Goal: Transaction & Acquisition: Purchase product/service

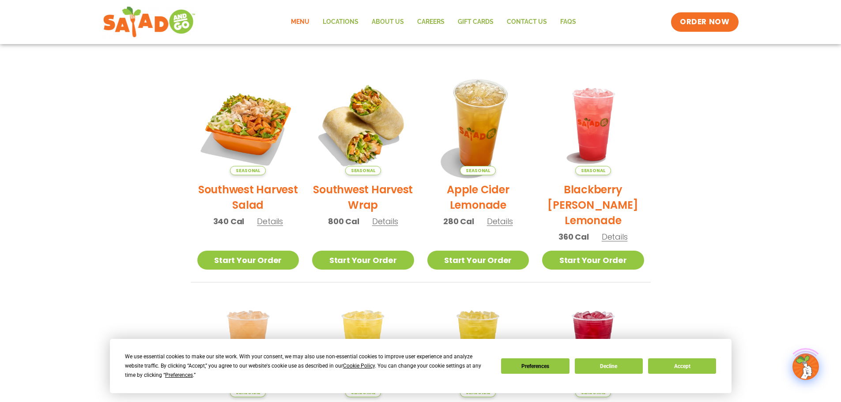
scroll to position [177, 0]
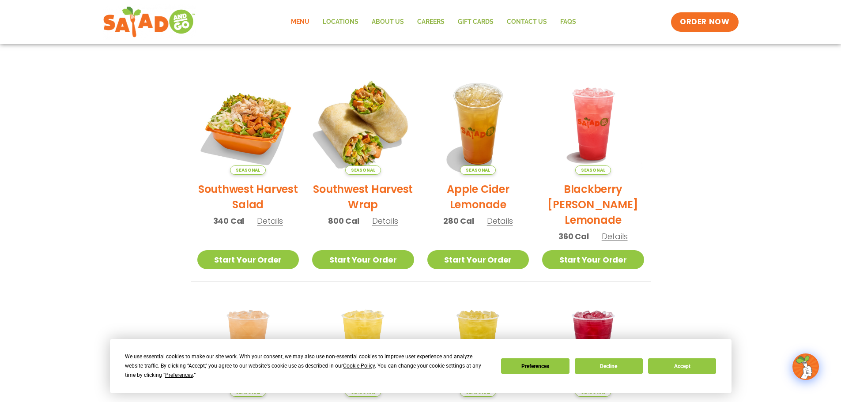
click at [375, 116] on img at bounding box center [363, 124] width 120 height 120
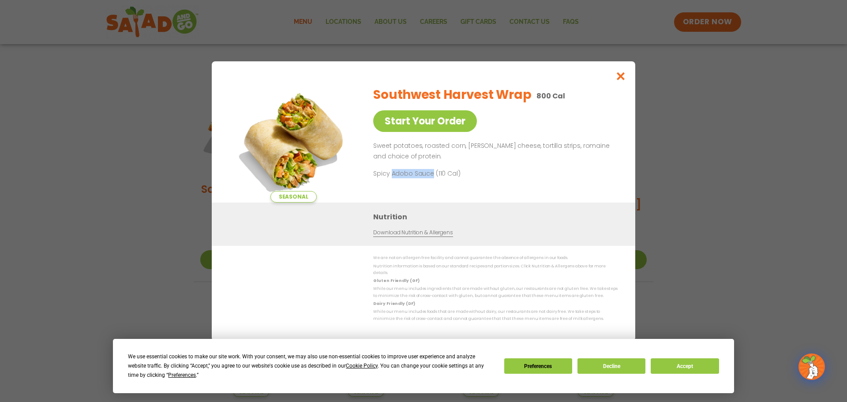
drag, startPoint x: 391, startPoint y: 177, endPoint x: 431, endPoint y: 173, distance: 39.9
click at [431, 173] on p "Spicy Adobo Sauce (110 Cal)" at bounding box center [454, 173] width 163 height 9
click at [622, 79] on icon "Close modal" at bounding box center [621, 76] width 11 height 9
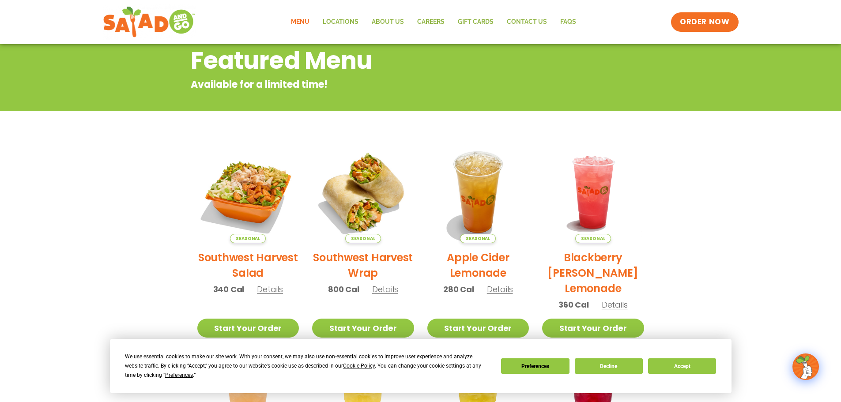
scroll to position [132, 0]
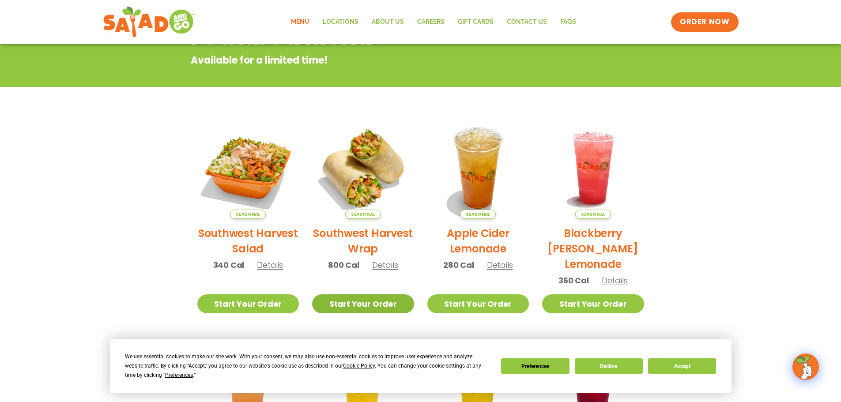
click at [374, 308] on link "Start Your Order" at bounding box center [363, 303] width 102 height 19
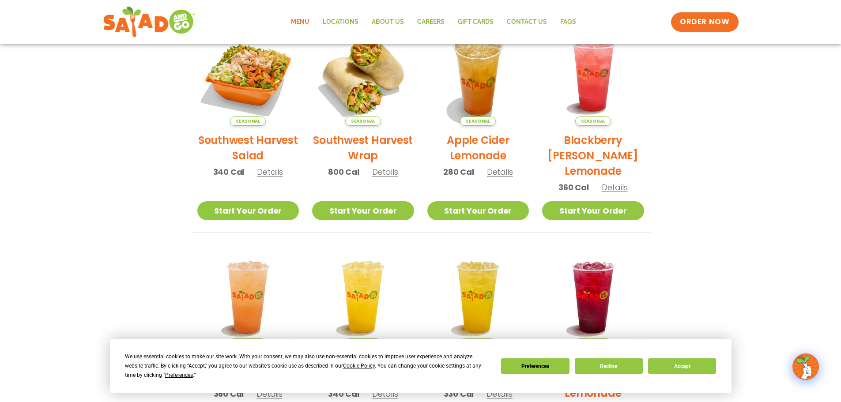
scroll to position [221, 0]
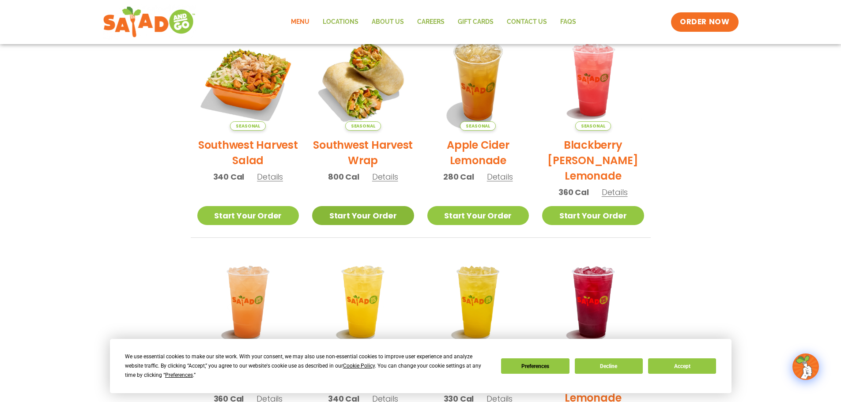
click at [392, 217] on link "Start Your Order" at bounding box center [363, 215] width 102 height 19
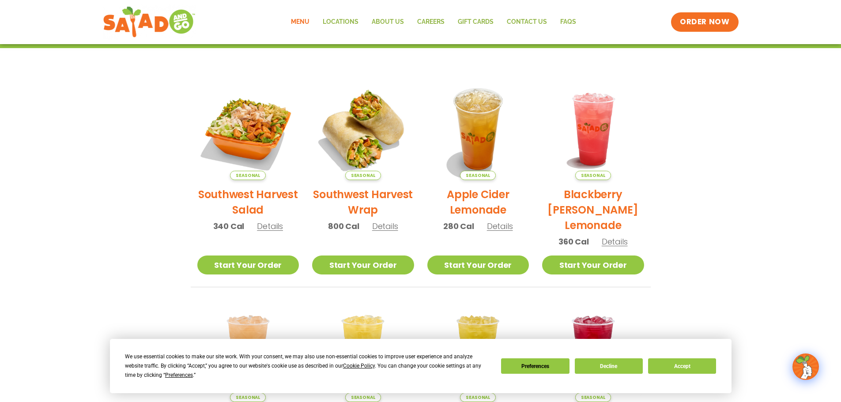
scroll to position [221, 0]
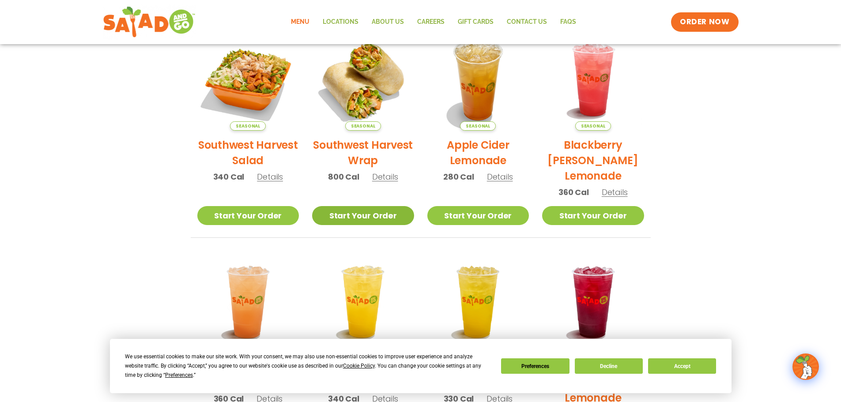
click at [390, 213] on link "Start Your Order" at bounding box center [363, 215] width 102 height 19
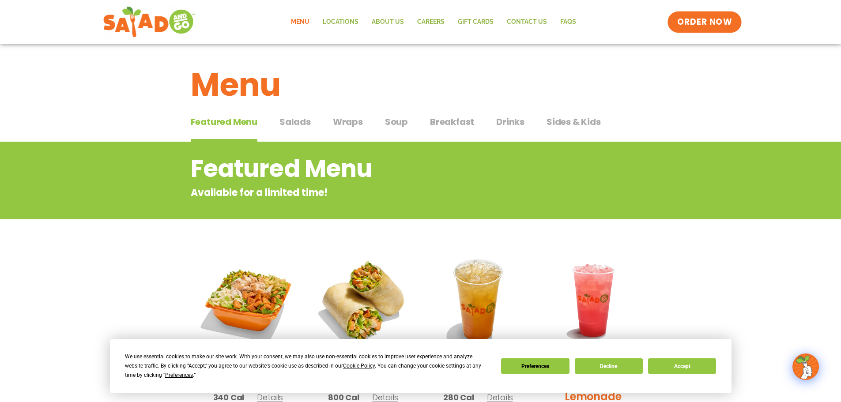
click at [687, 26] on span "ORDER NOW" at bounding box center [704, 21] width 55 height 11
